Goal: Entertainment & Leisure: Consume media (video, audio)

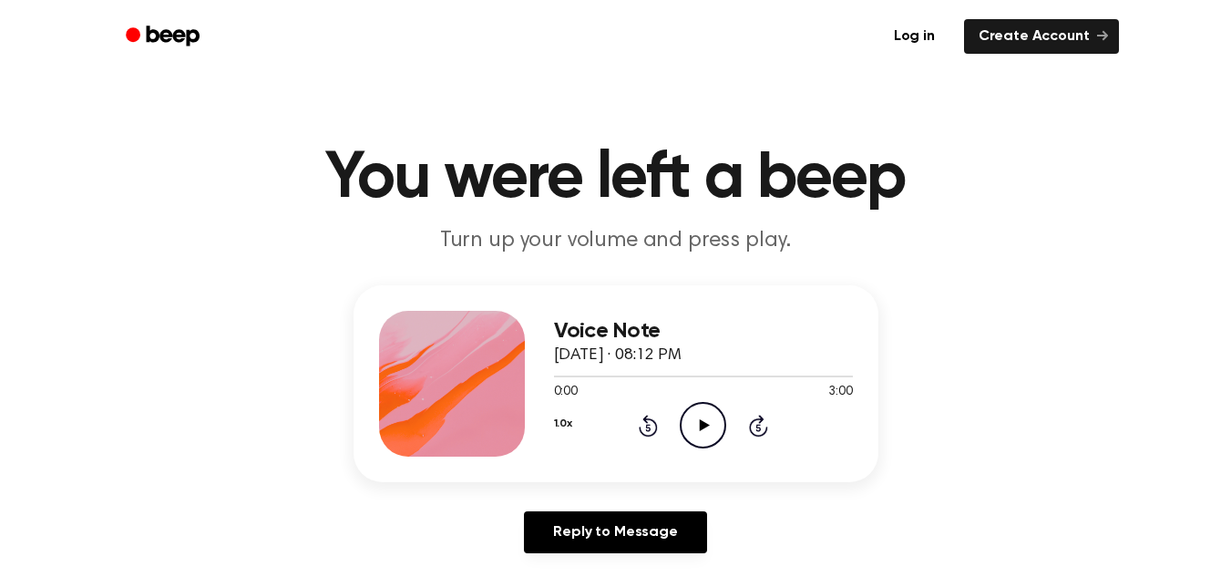
click at [705, 431] on icon "Play Audio" at bounding box center [703, 425] width 46 height 46
click at [703, 428] on icon "Pause Audio" at bounding box center [703, 425] width 46 height 46
click at [704, 428] on icon at bounding box center [705, 425] width 10 height 12
click at [704, 431] on icon "Pause Audio" at bounding box center [703, 425] width 46 height 46
drag, startPoint x: 562, startPoint y: 372, endPoint x: 536, endPoint y: 371, distance: 26.4
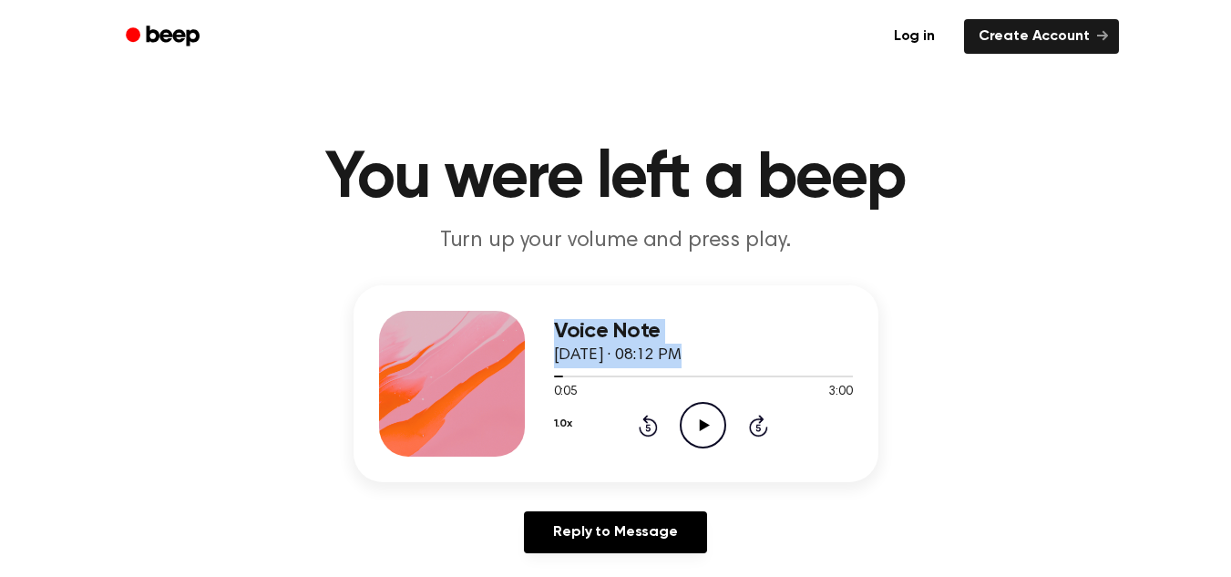
click at [536, 371] on div "Voice Note [DATE] · 08:12 PM 0:05 3:00 Your browser does not support the [objec…" at bounding box center [616, 383] width 525 height 197
drag, startPoint x: 562, startPoint y: 376, endPoint x: 511, endPoint y: 386, distance: 52.0
click at [511, 386] on div "Voice Note [DATE] · 08:12 PM 0:05 3:00 Your browser does not support the [objec…" at bounding box center [616, 383] width 525 height 197
click at [551, 377] on span at bounding box center [556, 376] width 15 height 15
click at [688, 417] on icon "Play Audio" at bounding box center [703, 425] width 46 height 46
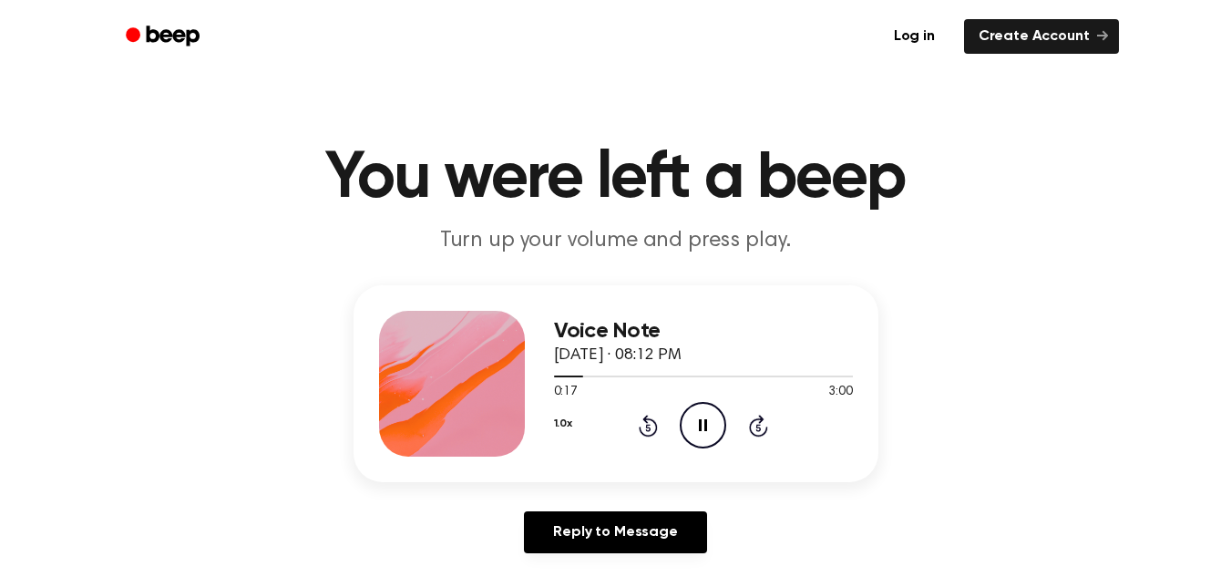
click at [690, 421] on icon "Pause Audio" at bounding box center [703, 425] width 46 height 46
click at [706, 427] on icon at bounding box center [705, 425] width 10 height 12
click at [706, 427] on icon at bounding box center [703, 425] width 8 height 12
click at [715, 417] on icon "Play Audio" at bounding box center [703, 425] width 46 height 46
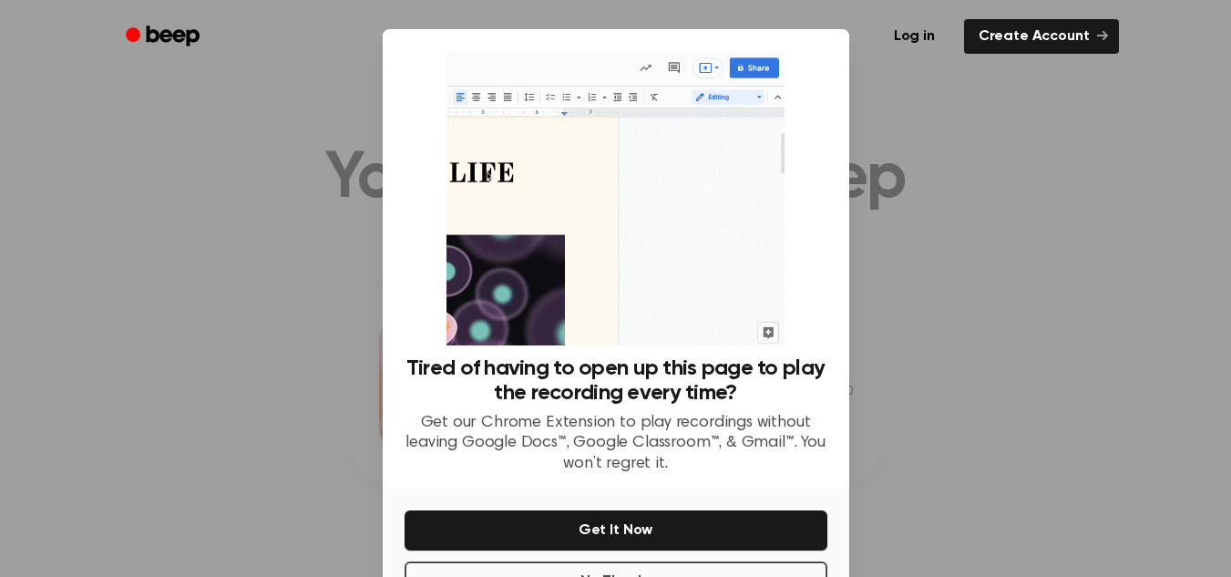
scroll to position [65, 0]
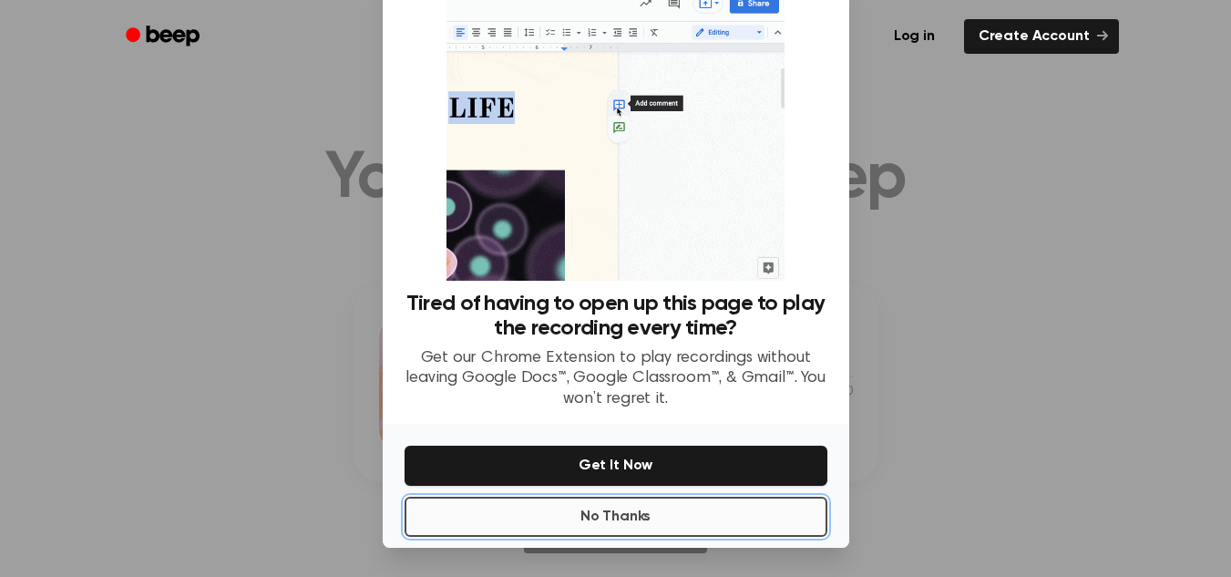
click at [747, 518] on button "No Thanks" at bounding box center [616, 517] width 423 height 40
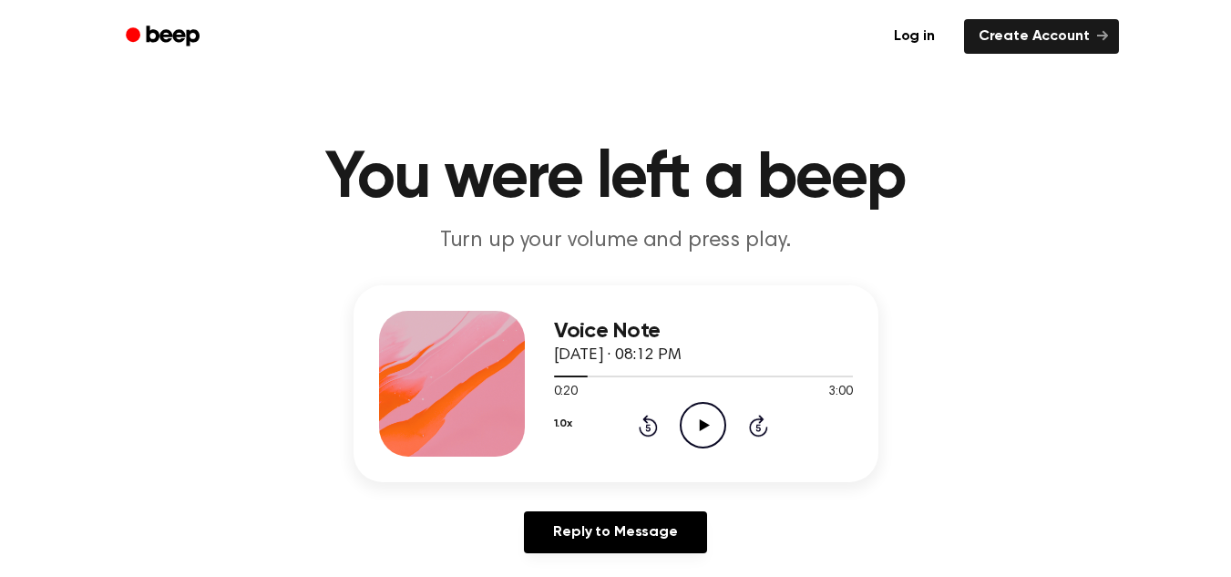
click at [707, 405] on icon "Play Audio" at bounding box center [703, 425] width 46 height 46
drag, startPoint x: 586, startPoint y: 376, endPoint x: 563, endPoint y: 376, distance: 22.8
click at [563, 376] on div at bounding box center [573, 377] width 39 height 2
click at [705, 426] on icon at bounding box center [703, 425] width 8 height 12
click at [704, 418] on icon "Play Audio" at bounding box center [703, 425] width 46 height 46
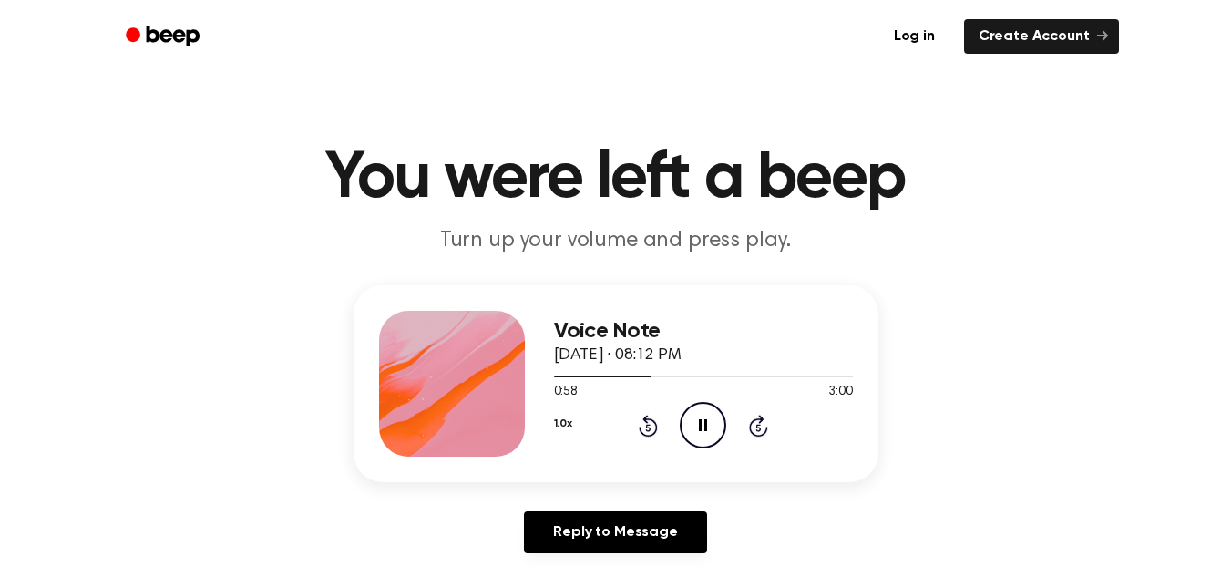
click at [705, 422] on icon at bounding box center [703, 425] width 8 height 12
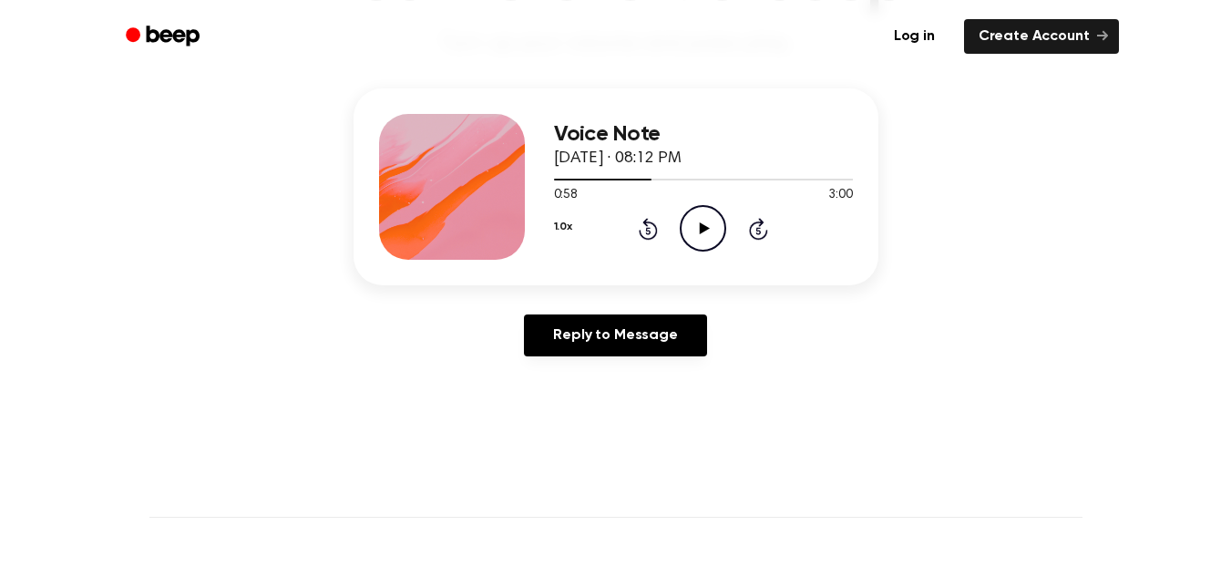
click at [694, 232] on icon "Play Audio" at bounding box center [703, 228] width 46 height 46
click at [699, 225] on icon at bounding box center [703, 228] width 8 height 12
click at [705, 232] on icon "Play Audio" at bounding box center [703, 228] width 46 height 46
click at [709, 224] on icon "Pause Audio" at bounding box center [703, 228] width 46 height 46
click at [706, 229] on icon at bounding box center [705, 228] width 10 height 12
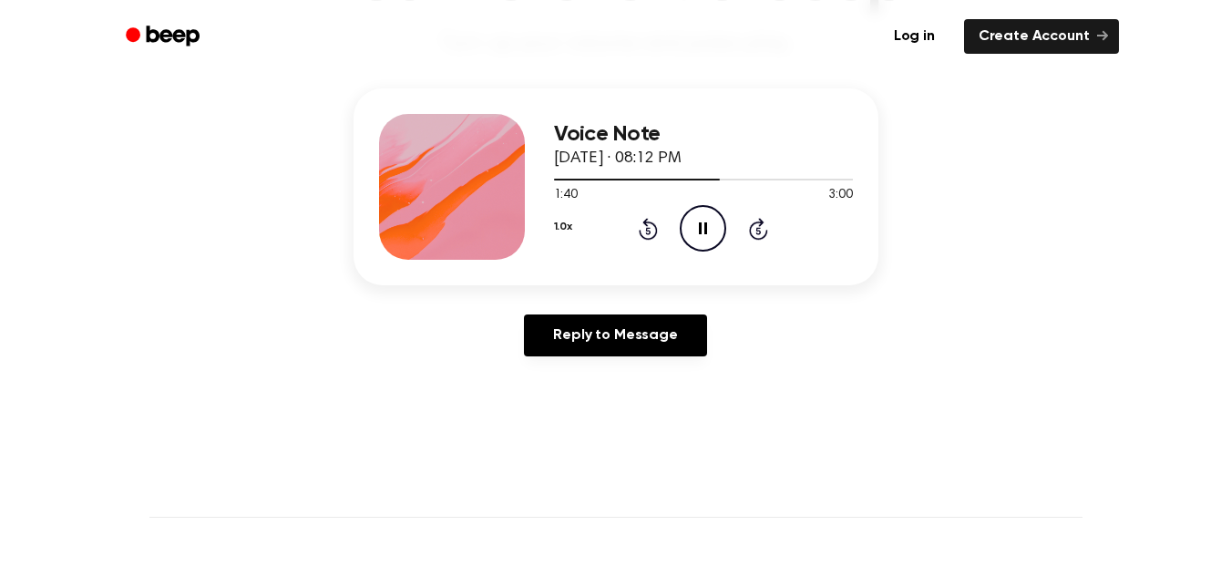
click at [705, 225] on icon at bounding box center [703, 228] width 8 height 12
click at [706, 218] on icon "Play Audio" at bounding box center [703, 228] width 46 height 46
click at [713, 225] on icon "Pause Audio" at bounding box center [703, 228] width 46 height 46
click at [704, 232] on icon "Play Audio" at bounding box center [703, 228] width 46 height 46
click at [697, 232] on icon "Pause Audio" at bounding box center [703, 228] width 46 height 46
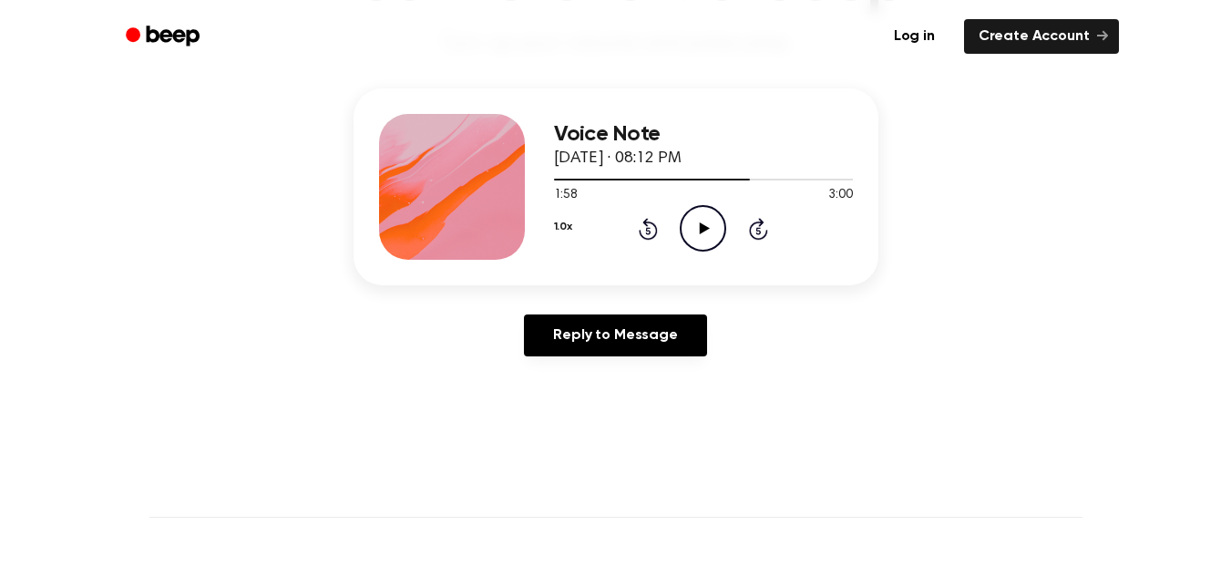
click at [699, 230] on icon "Play Audio" at bounding box center [703, 228] width 46 height 46
click at [699, 230] on icon at bounding box center [703, 228] width 8 height 12
click at [703, 223] on icon "Play Audio" at bounding box center [703, 228] width 46 height 46
click at [703, 223] on icon "Pause Audio" at bounding box center [703, 228] width 46 height 46
click at [705, 236] on icon "Play Audio" at bounding box center [703, 228] width 46 height 46
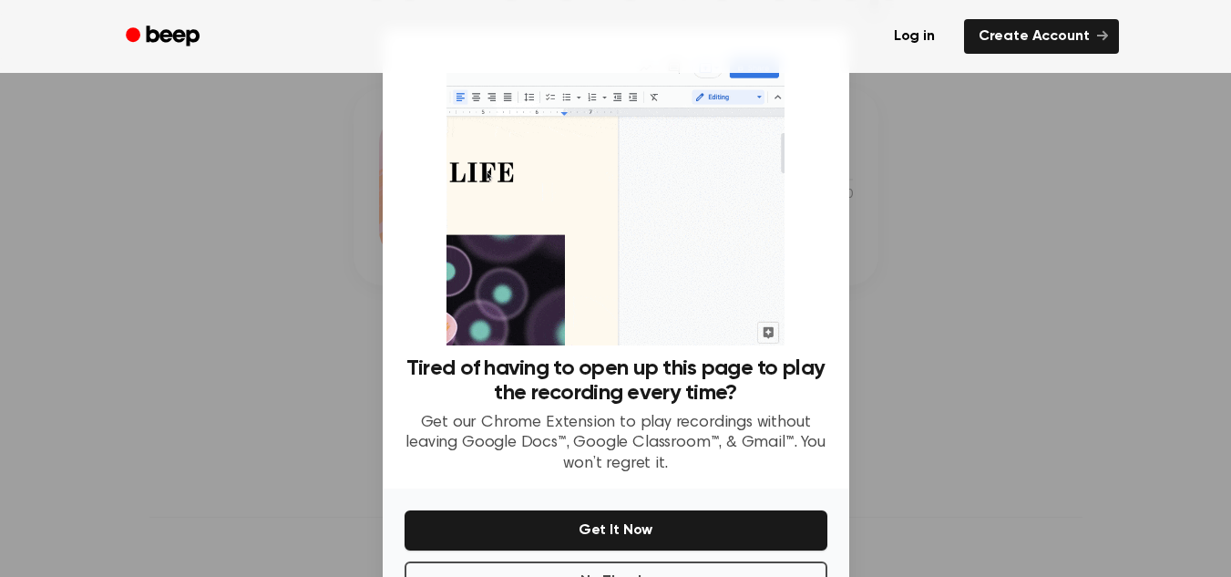
scroll to position [65, 0]
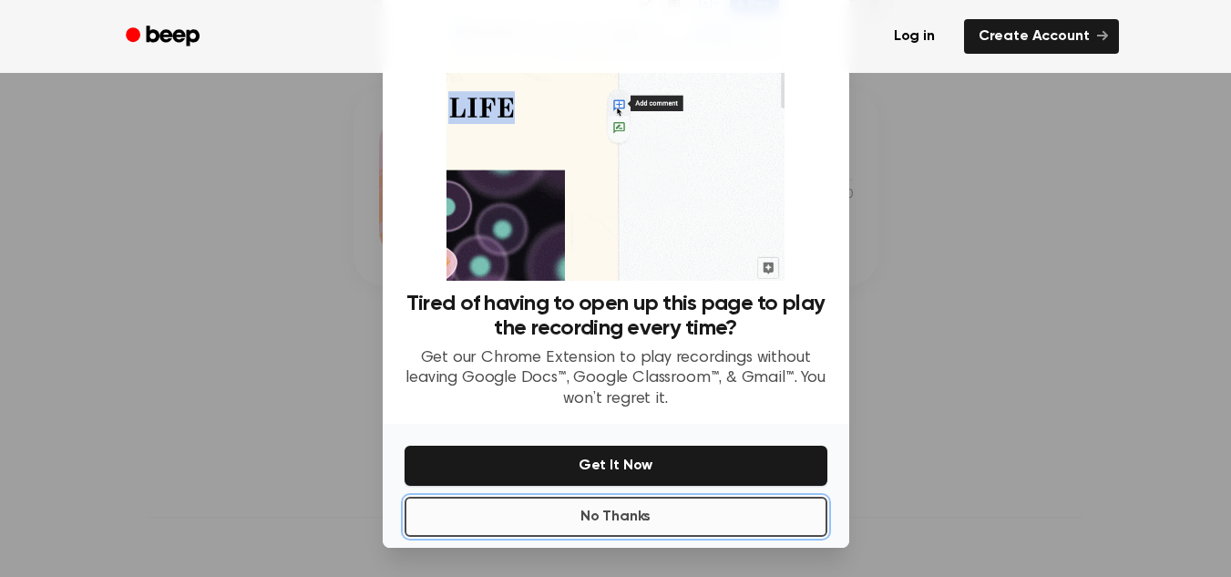
click at [718, 530] on button "No Thanks" at bounding box center [616, 517] width 423 height 40
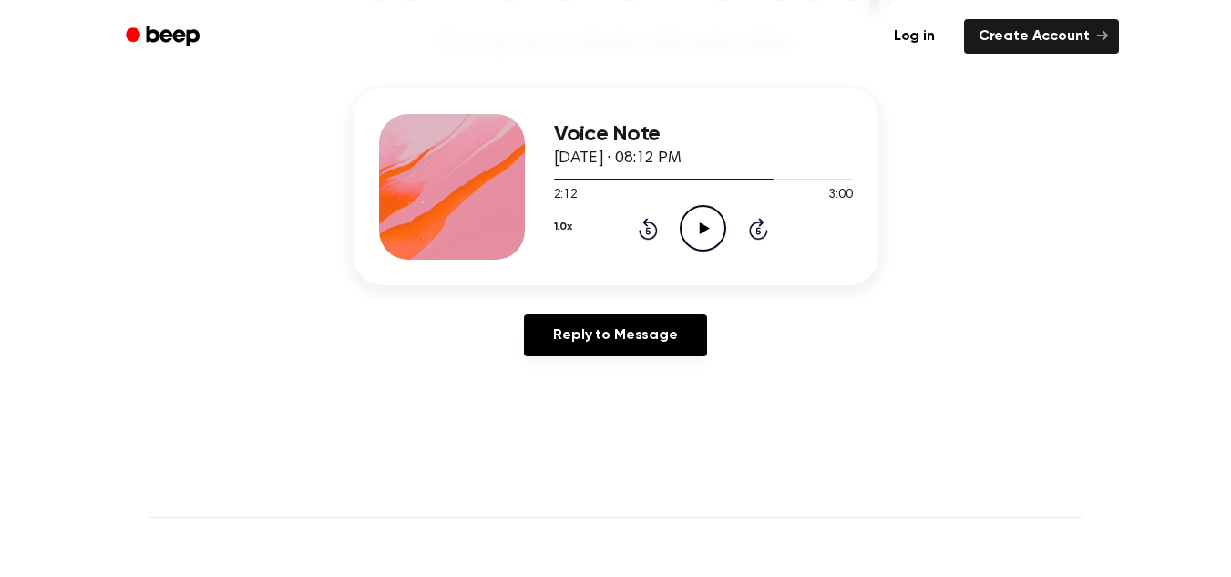
click at [696, 214] on icon "Play Audio" at bounding box center [703, 228] width 46 height 46
click at [704, 233] on icon "Pause Audio" at bounding box center [703, 228] width 46 height 46
click at [704, 233] on icon "Play Audio" at bounding box center [703, 228] width 46 height 46
click at [704, 233] on icon "Pause Audio" at bounding box center [703, 228] width 46 height 46
click at [716, 221] on icon "Play Audio" at bounding box center [703, 228] width 46 height 46
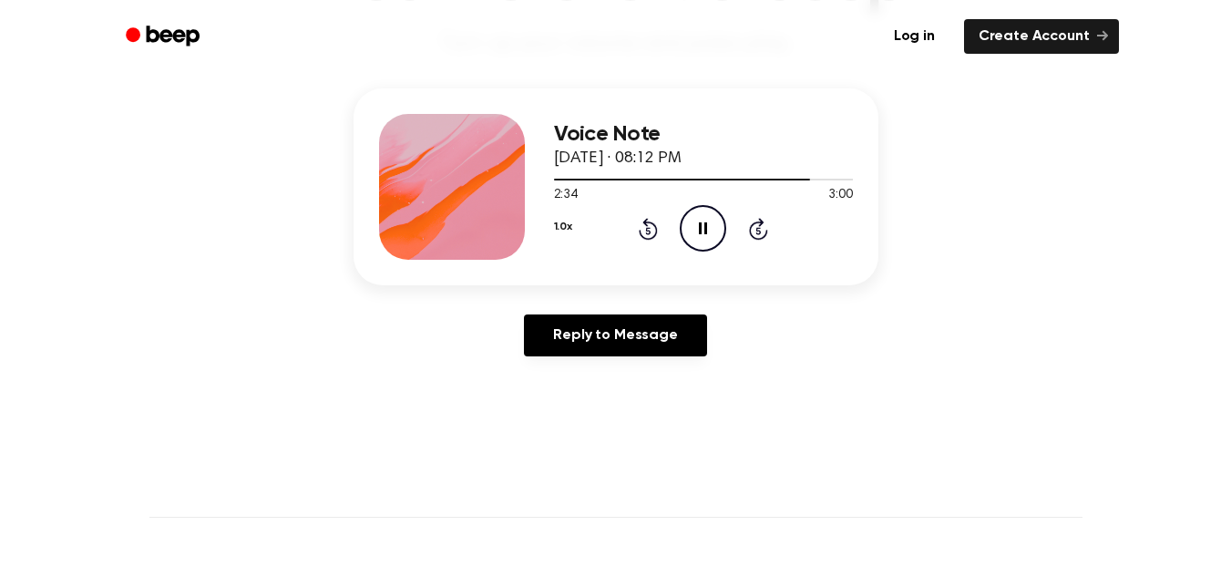
click at [705, 221] on icon "Pause Audio" at bounding box center [703, 228] width 46 height 46
click at [713, 234] on icon "Play Audio" at bounding box center [703, 228] width 46 height 46
click at [713, 234] on icon "Pause Audio" at bounding box center [703, 228] width 46 height 46
drag, startPoint x: 838, startPoint y: 179, endPoint x: 828, endPoint y: 179, distance: 10.0
click at [828, 179] on span at bounding box center [832, 179] width 15 height 15
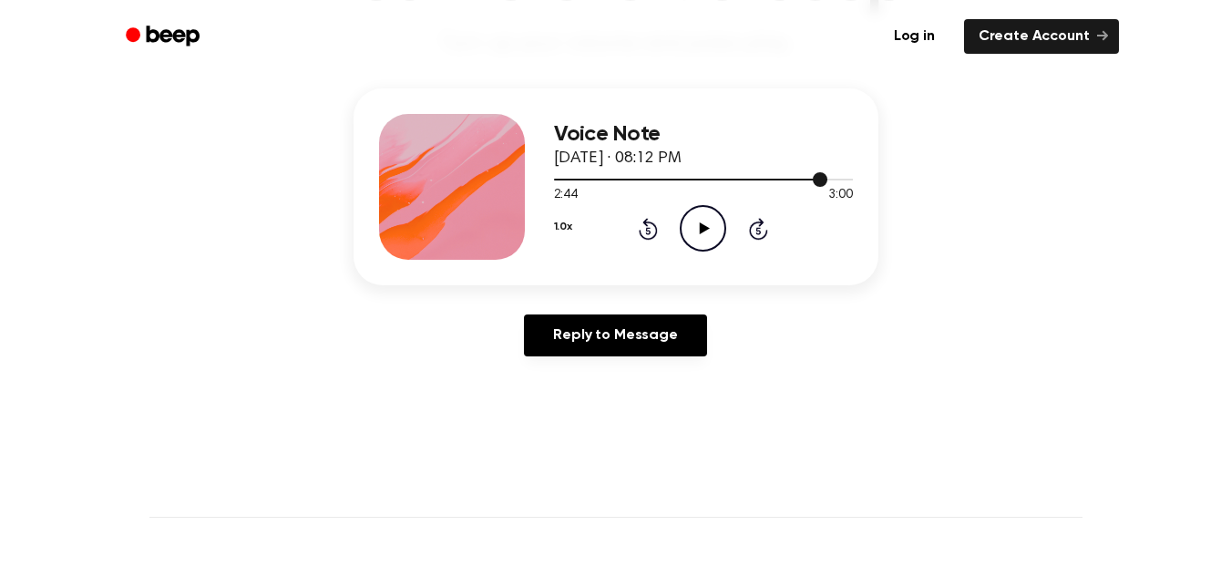
click at [828, 179] on div at bounding box center [703, 178] width 299 height 15
click at [706, 224] on icon "Play Audio" at bounding box center [703, 228] width 46 height 46
click at [706, 227] on icon at bounding box center [703, 228] width 8 height 12
click at [702, 226] on icon at bounding box center [705, 228] width 10 height 12
click at [702, 226] on icon at bounding box center [703, 228] width 8 height 12
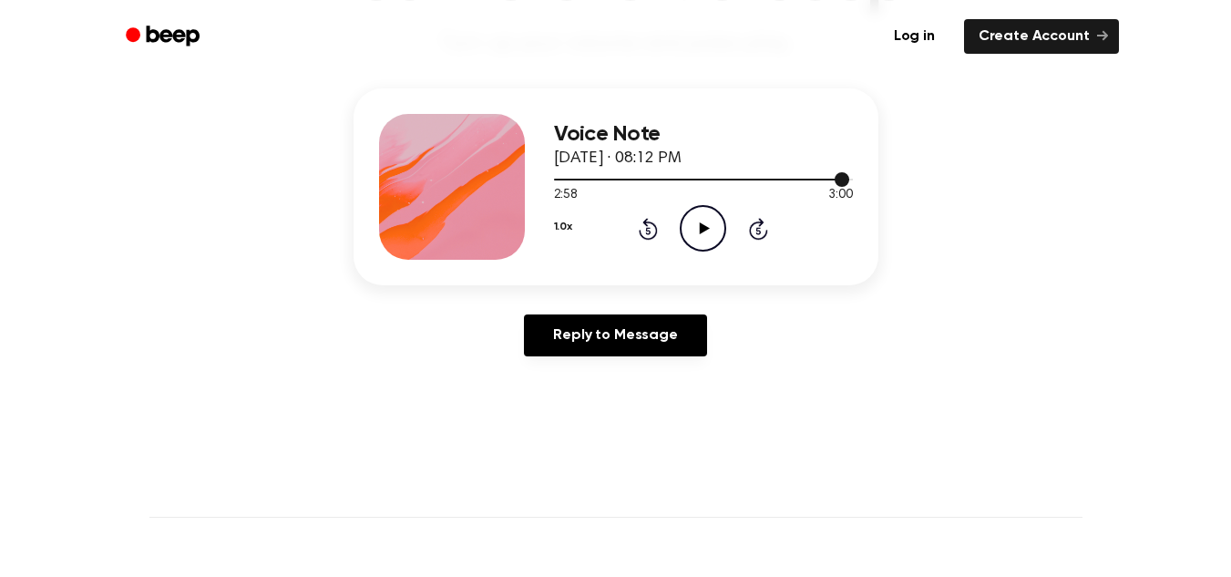
click at [834, 179] on div at bounding box center [702, 180] width 296 height 2
click at [834, 179] on div at bounding box center [703, 178] width 299 height 15
click at [699, 233] on icon "Play Audio" at bounding box center [703, 228] width 46 height 46
click at [699, 233] on icon at bounding box center [703, 228] width 8 height 12
click at [685, 229] on icon "Play Audio" at bounding box center [703, 228] width 46 height 46
